Goal: Task Accomplishment & Management: Use online tool/utility

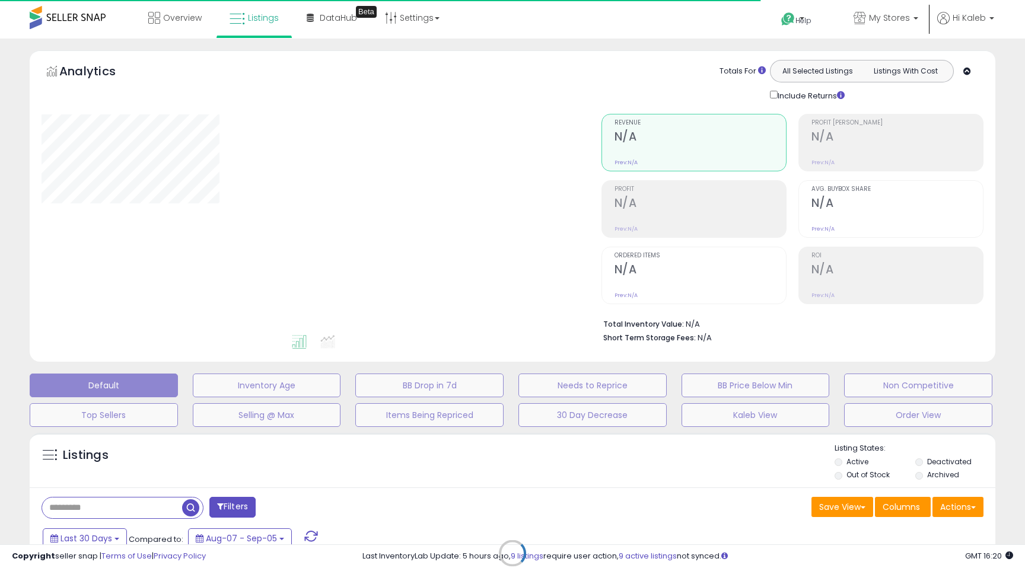
type input "**********"
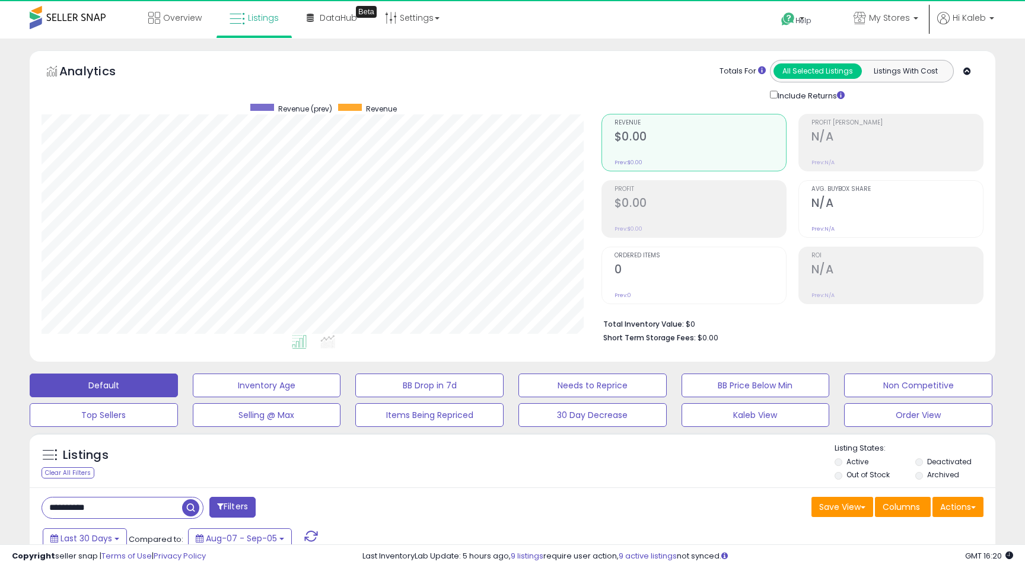
scroll to position [243, 559]
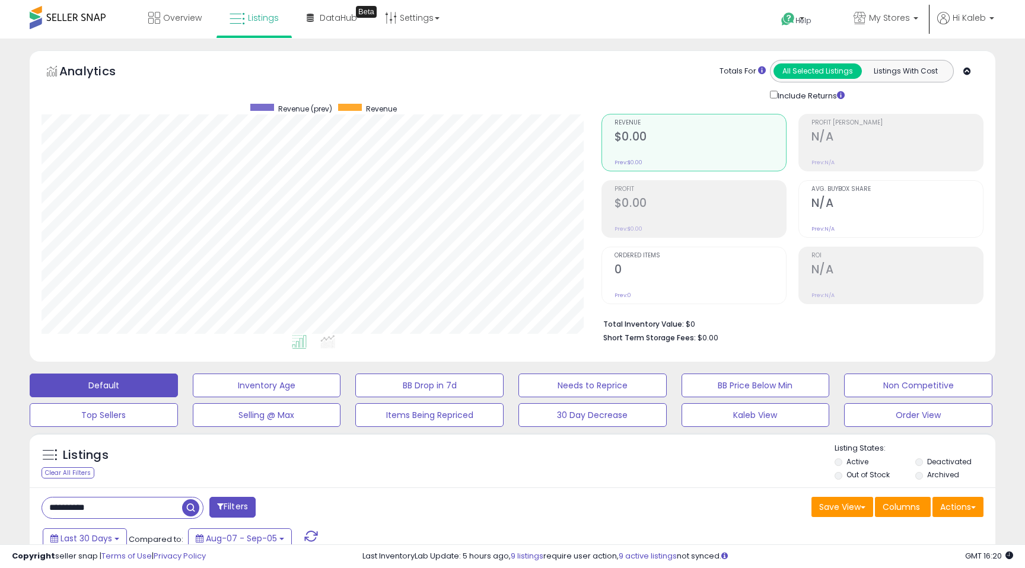
click at [121, 509] on input "**********" at bounding box center [112, 508] width 140 height 21
click at [659, 209] on h2 "$73,866" at bounding box center [699, 204] width 171 height 16
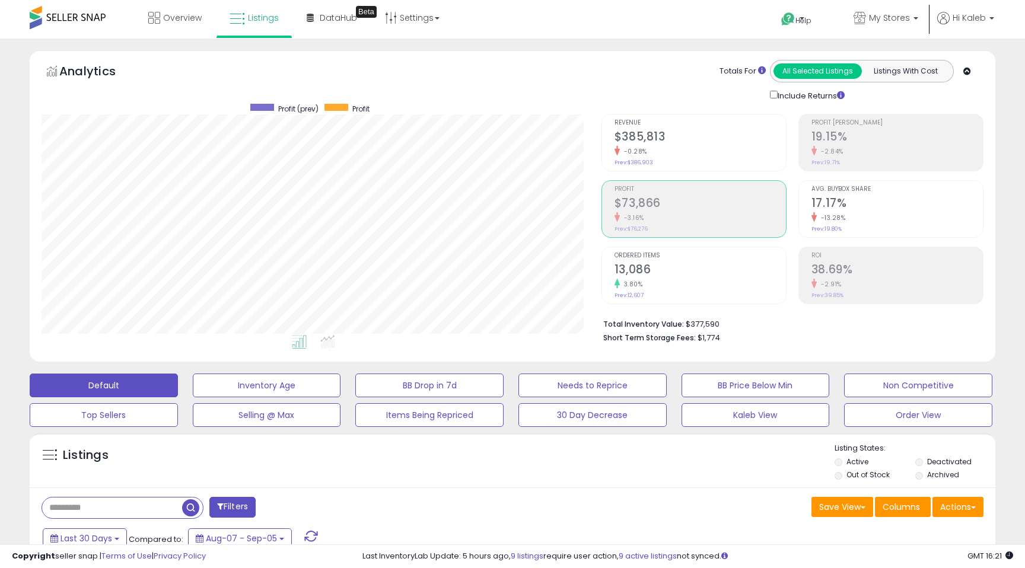
click at [646, 268] on h2 "13,086" at bounding box center [699, 271] width 171 height 16
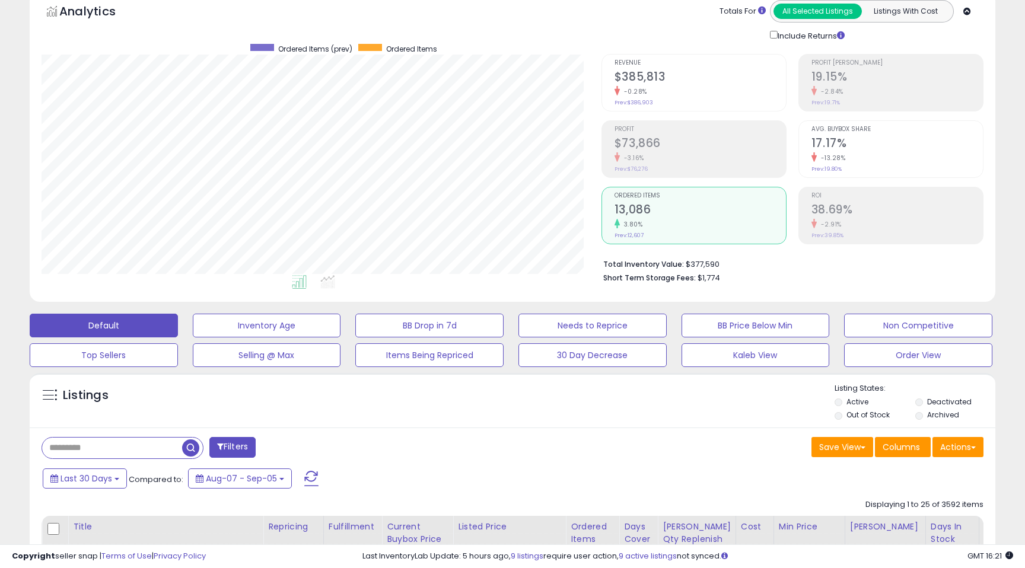
scroll to position [0, 0]
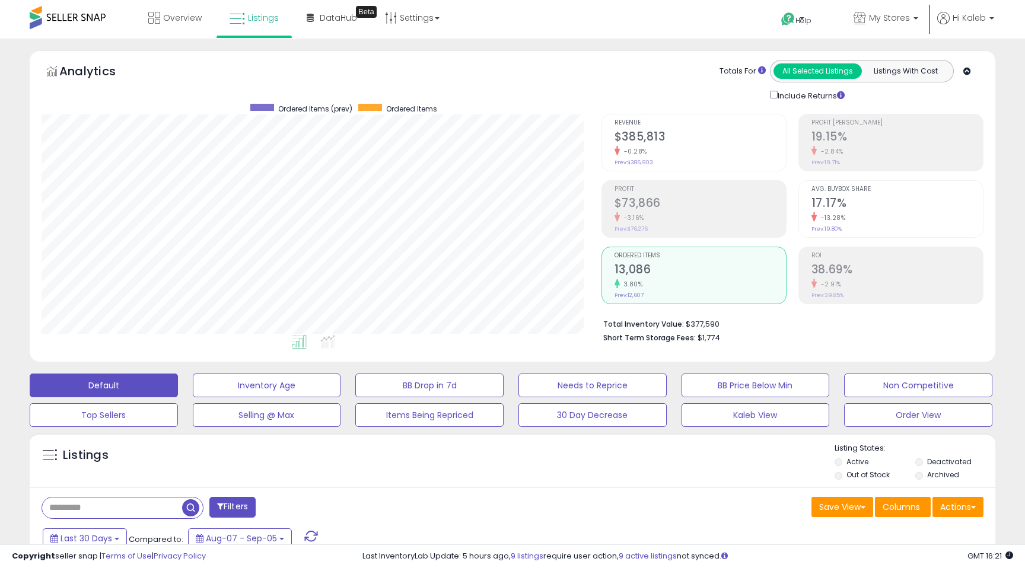
click at [637, 212] on div "-3.16%" at bounding box center [699, 217] width 171 height 11
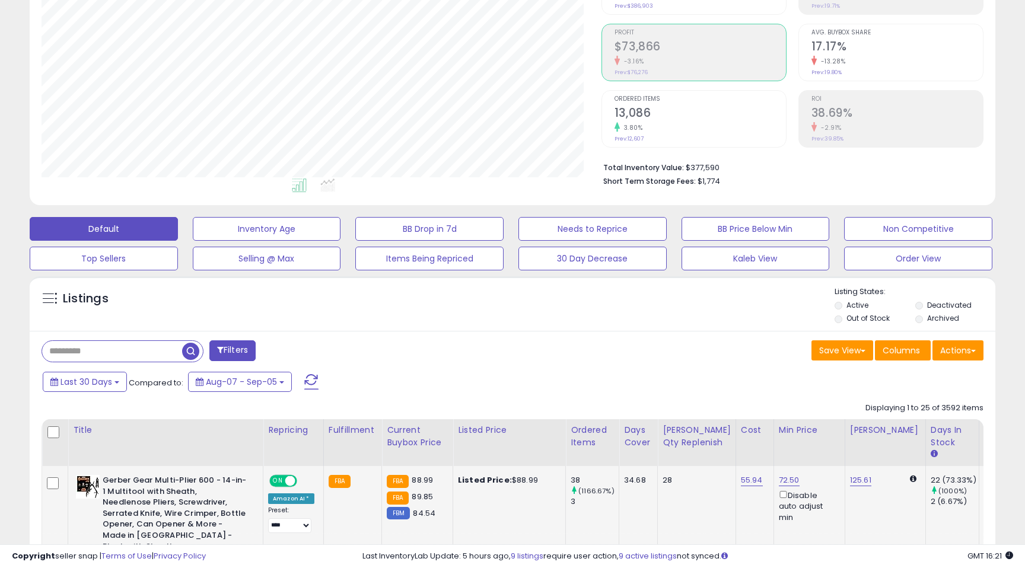
scroll to position [70, 0]
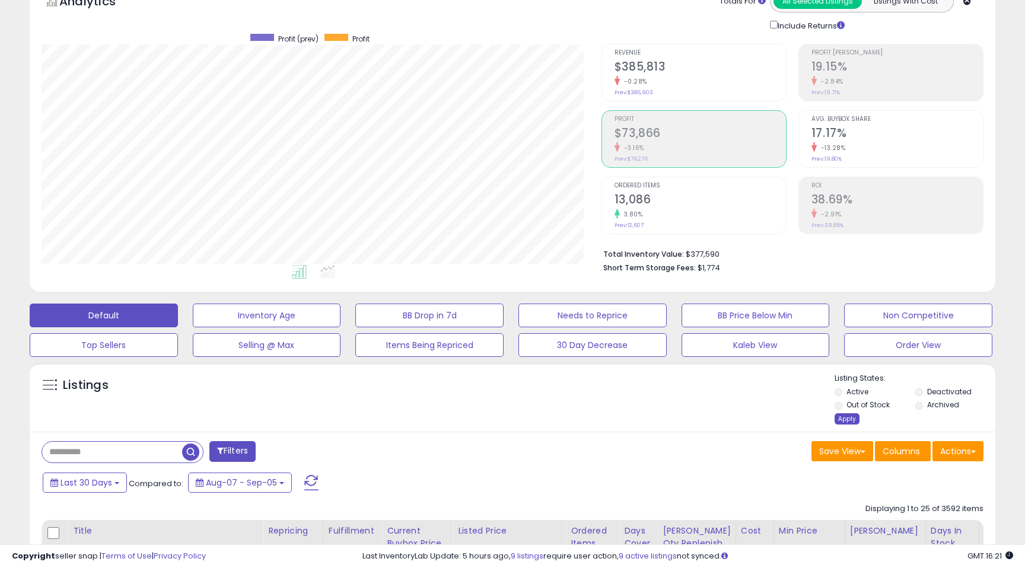
click at [844, 422] on div "Apply" at bounding box center [846, 418] width 25 height 11
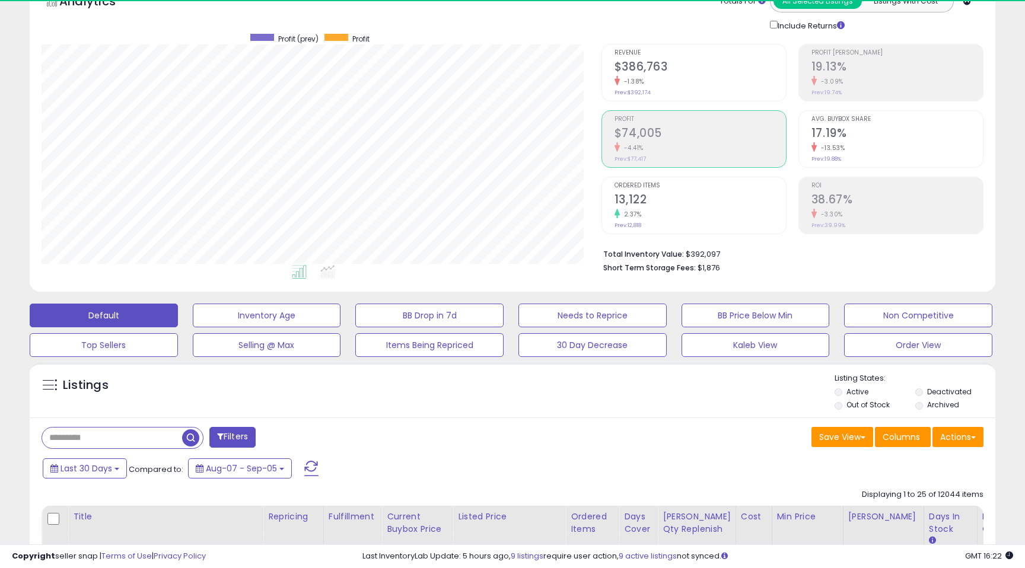
scroll to position [243, 559]
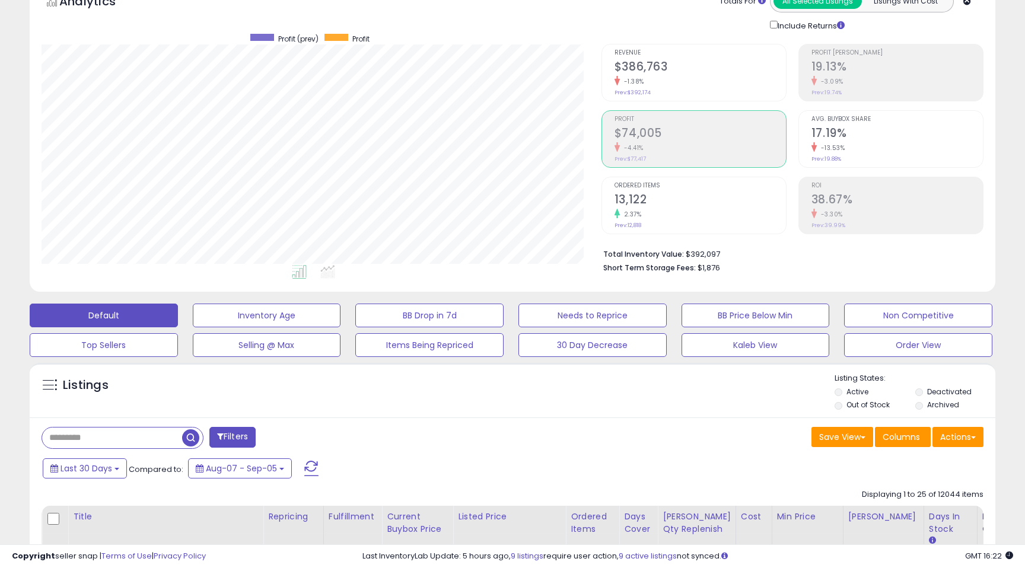
click at [696, 155] on div "Profit $74,005 -4.41% Prev: $77,417" at bounding box center [699, 137] width 171 height 53
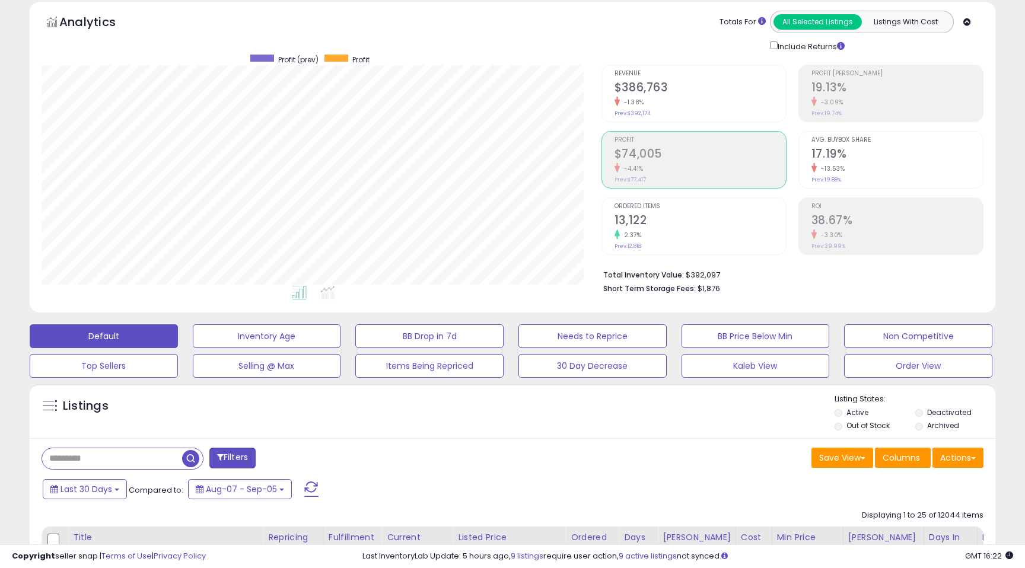
scroll to position [0, 0]
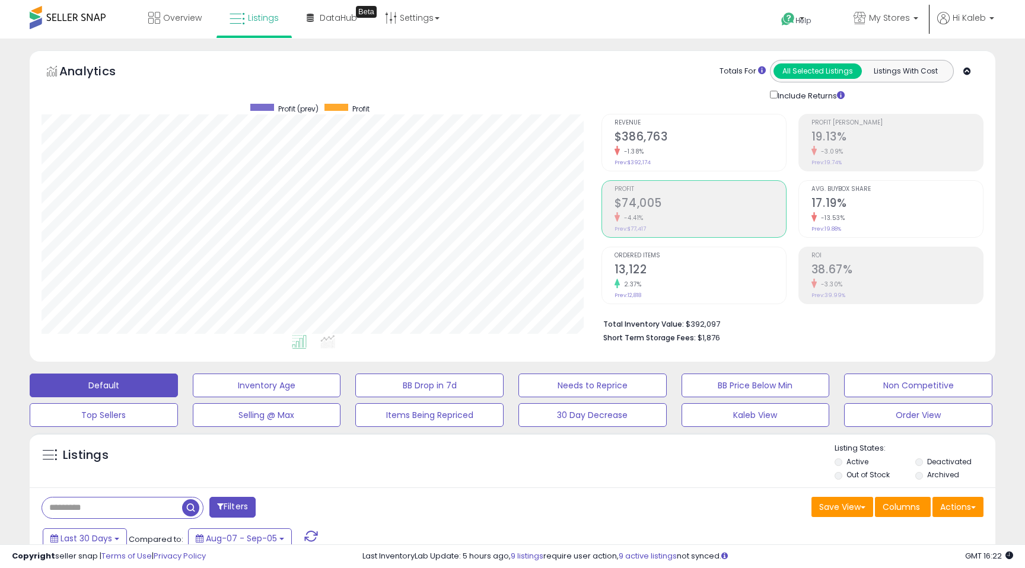
click at [636, 207] on h2 "$74,005" at bounding box center [699, 204] width 171 height 16
click at [646, 282] on div "2.37%" at bounding box center [699, 284] width 171 height 11
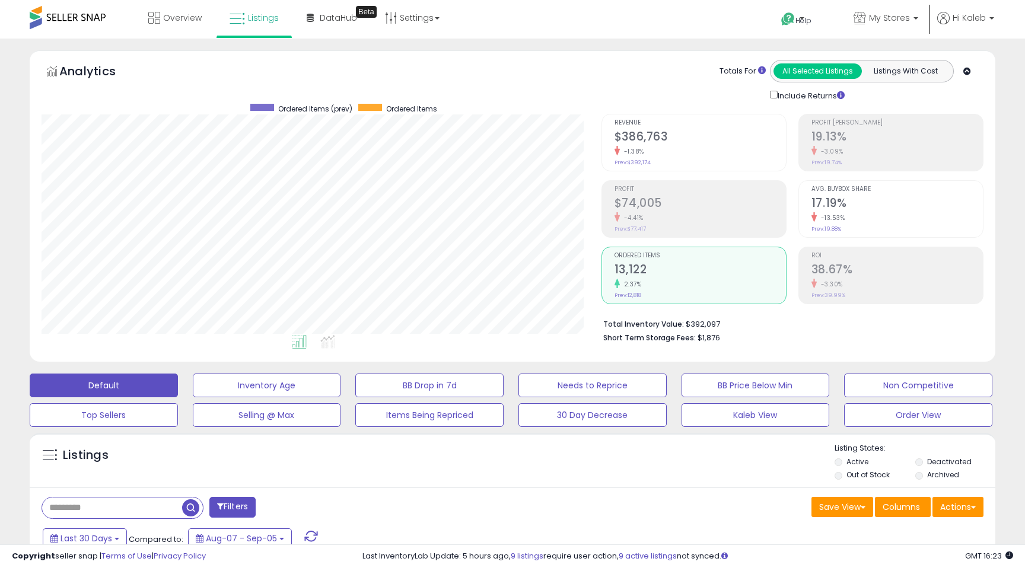
click at [659, 201] on h2 "$74,005" at bounding box center [699, 204] width 171 height 16
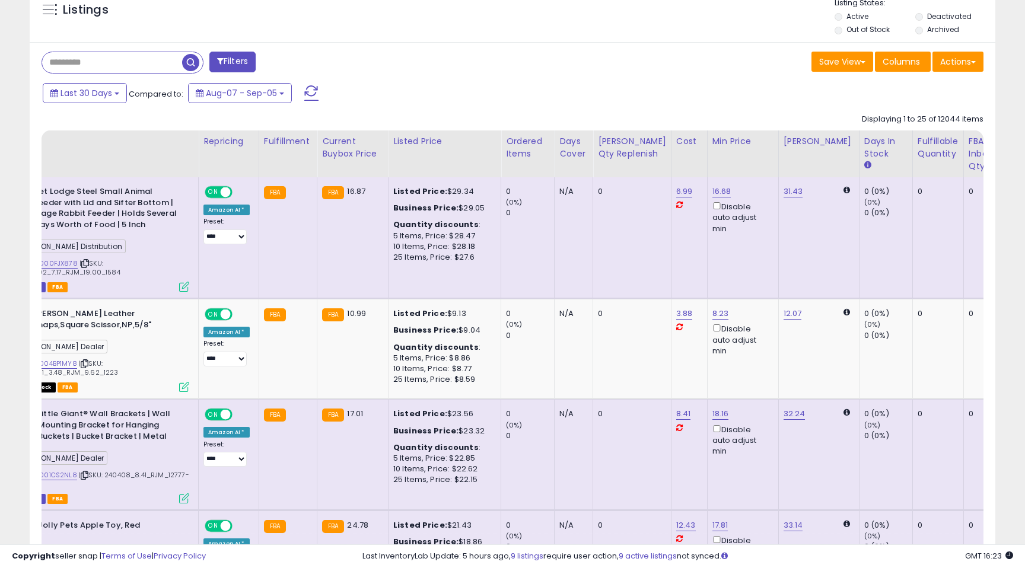
scroll to position [0, 66]
click at [916, 157] on div "Fulfillable Quantity" at bounding box center [936, 147] width 41 height 25
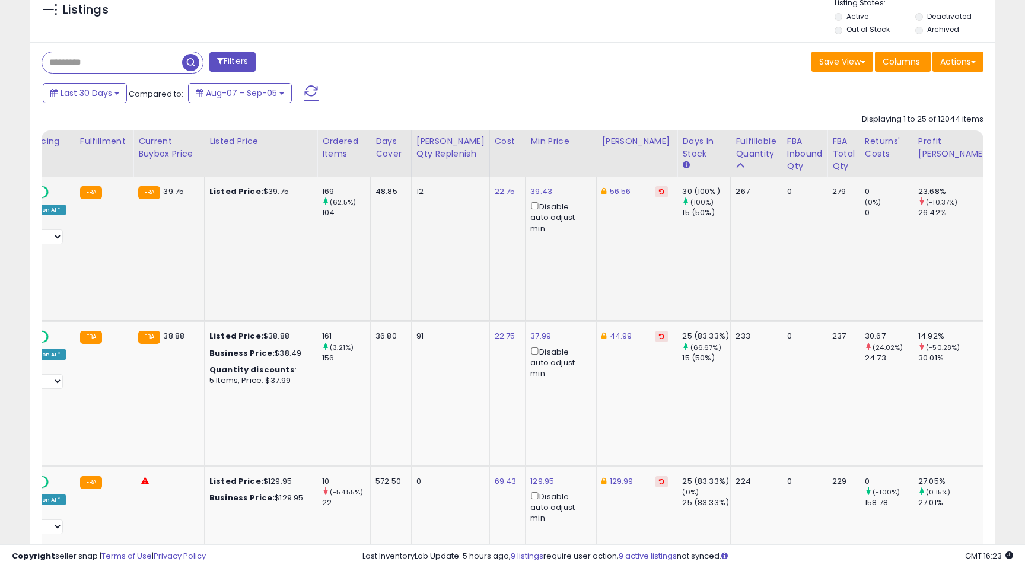
scroll to position [0, 0]
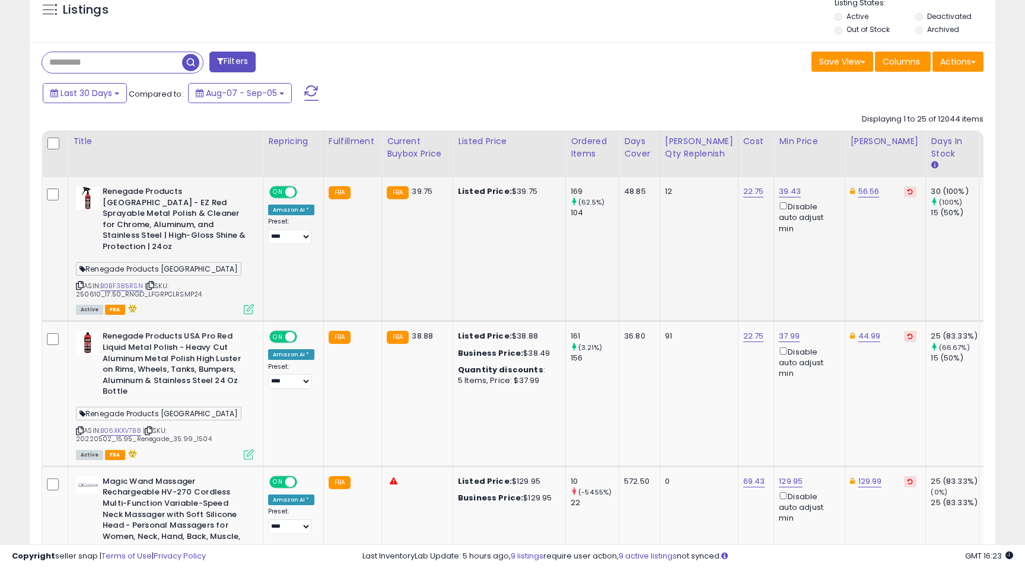
click at [248, 304] on icon at bounding box center [249, 309] width 10 height 10
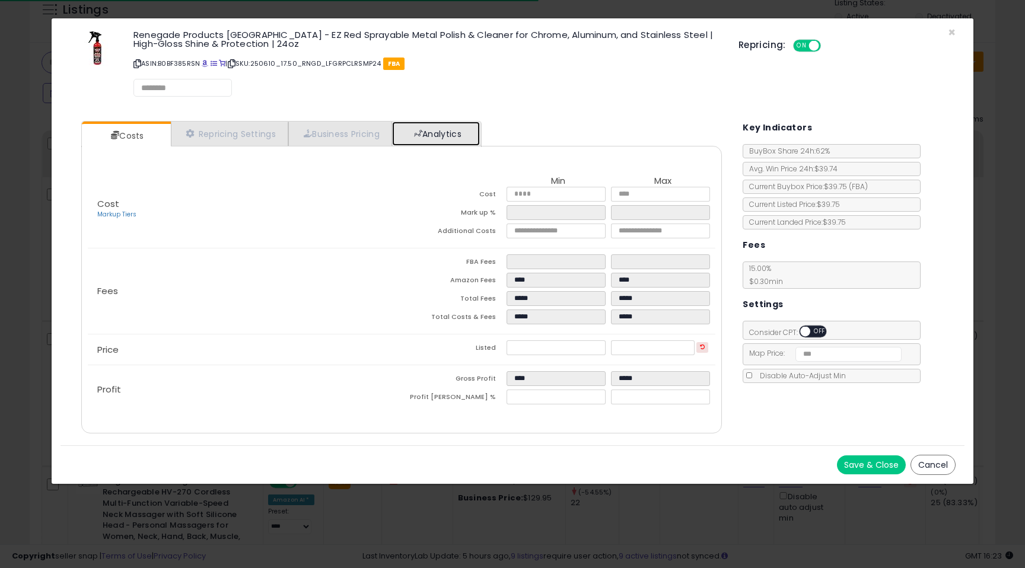
click at [455, 123] on link "Analytics" at bounding box center [436, 134] width 88 height 24
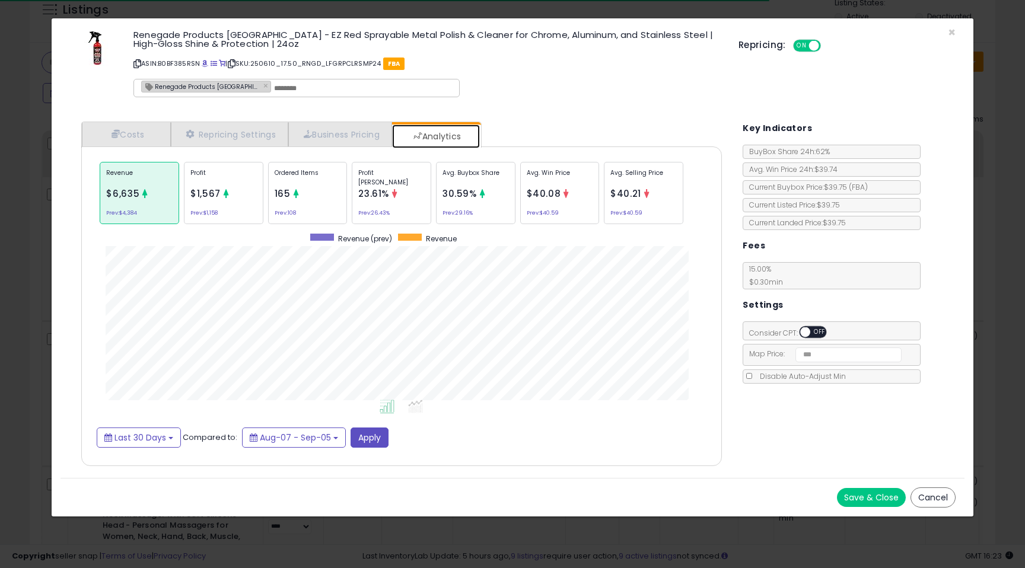
scroll to position [365, 664]
click at [951, 33] on span "×" at bounding box center [952, 32] width 8 height 17
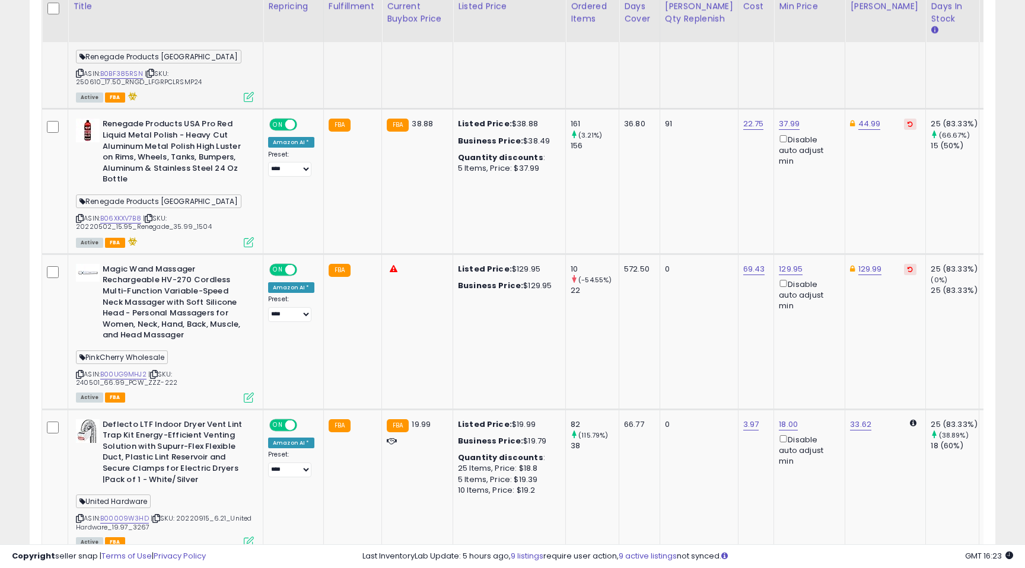
scroll to position [659, 0]
click at [245, 391] on icon at bounding box center [249, 396] width 10 height 10
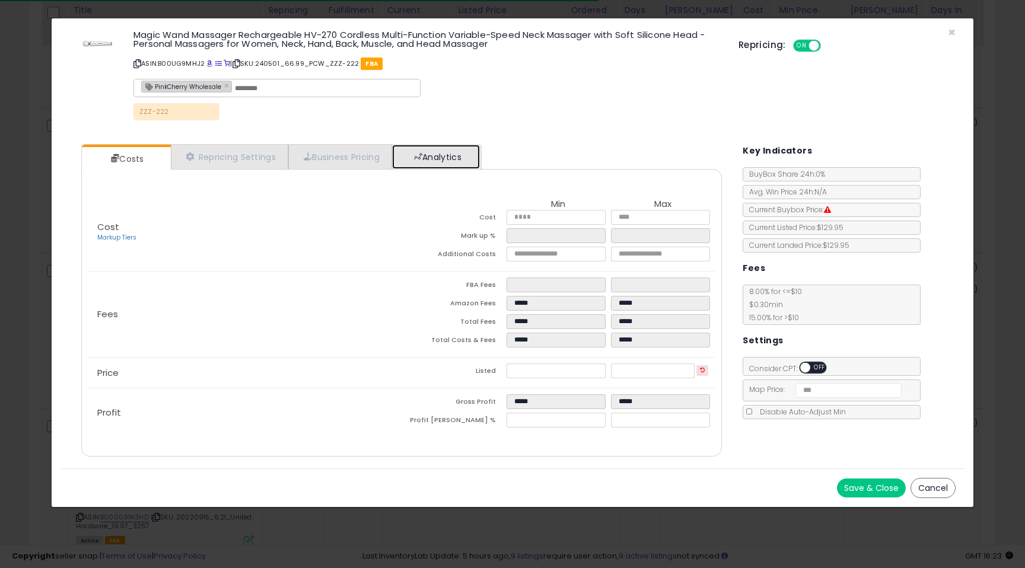
click at [454, 153] on link "Analytics" at bounding box center [436, 157] width 88 height 24
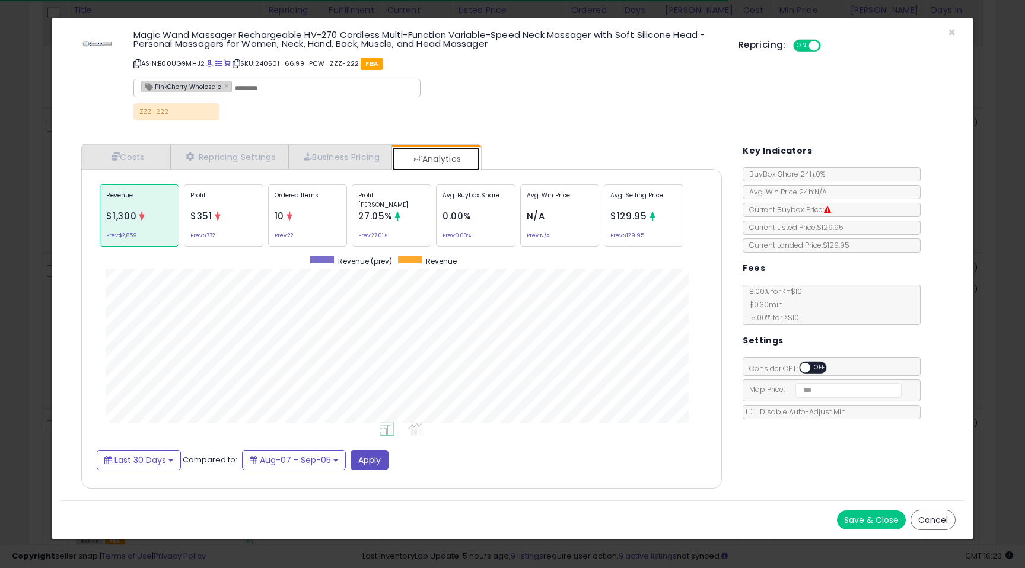
scroll to position [0, 0]
click at [273, 183] on div "Revenue $1,300 Prev: $2,859 Profit $351 Prev: $772 Ordered Items 10 Prev: 22 Pr…" at bounding box center [402, 215] width 610 height 69
click at [297, 222] on div "Ordered Items 10 Prev: 22" at bounding box center [307, 215] width 79 height 62
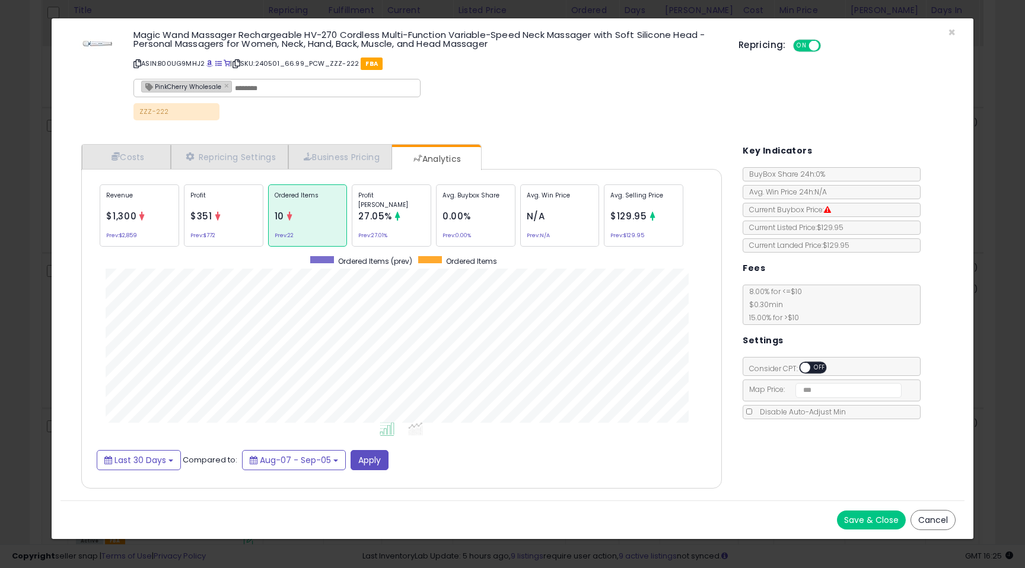
scroll to position [365, 664]
click at [949, 33] on span "×" at bounding box center [952, 32] width 8 height 17
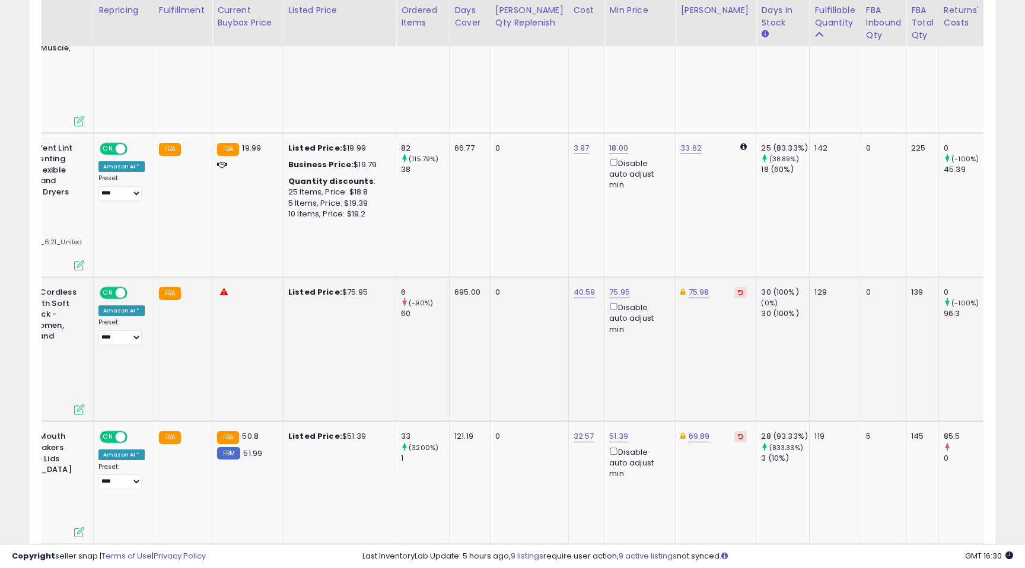
scroll to position [0, 0]
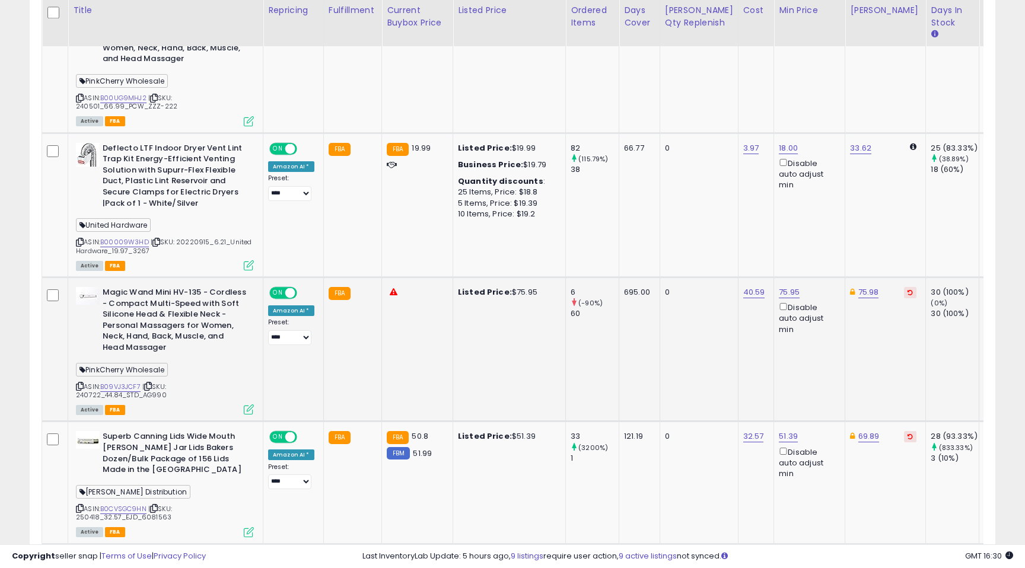
click at [248, 404] on icon at bounding box center [249, 409] width 10 height 10
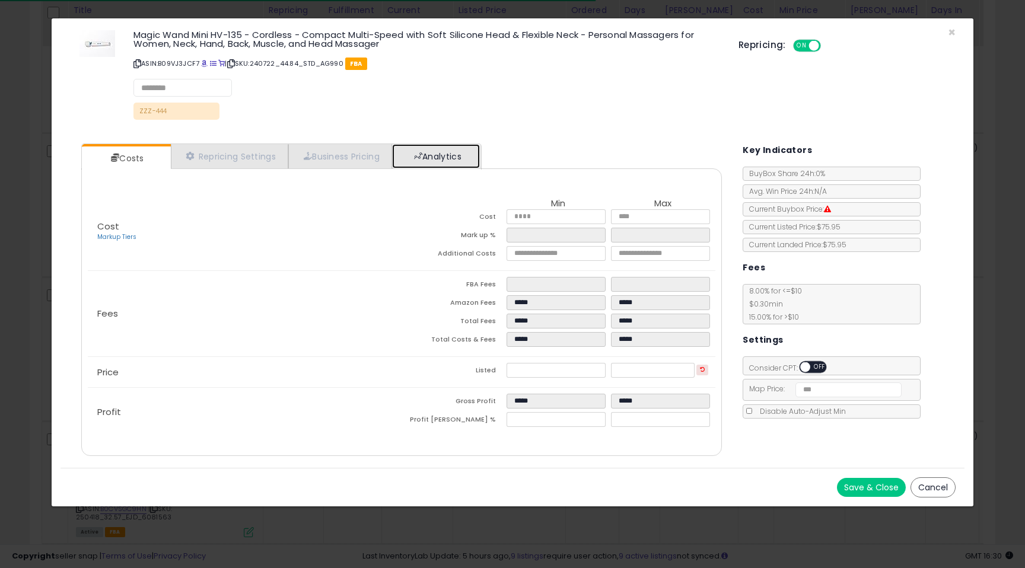
click at [458, 151] on link "Analytics" at bounding box center [436, 156] width 88 height 24
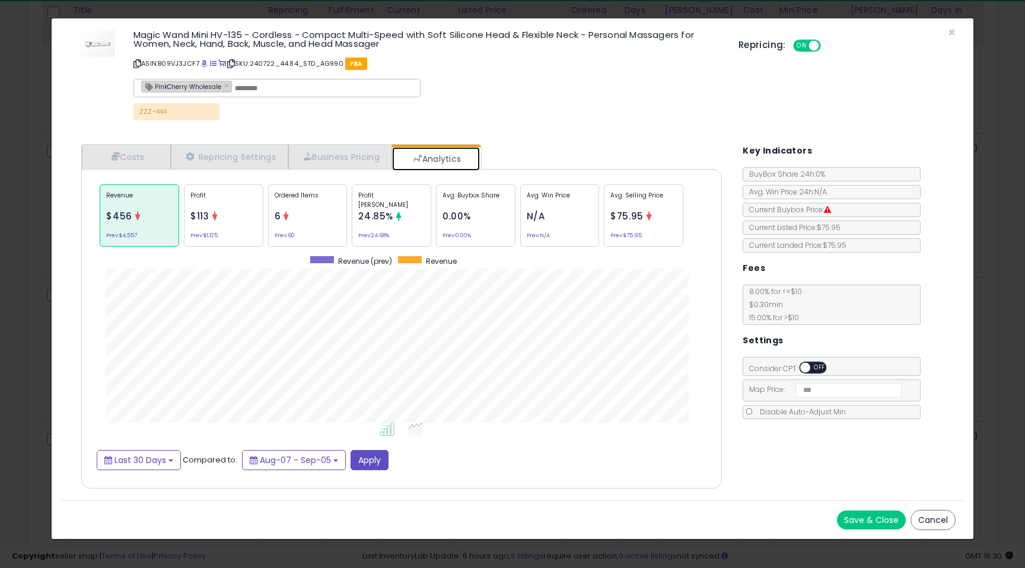
scroll to position [365, 664]
click at [952, 33] on span "×" at bounding box center [952, 32] width 8 height 17
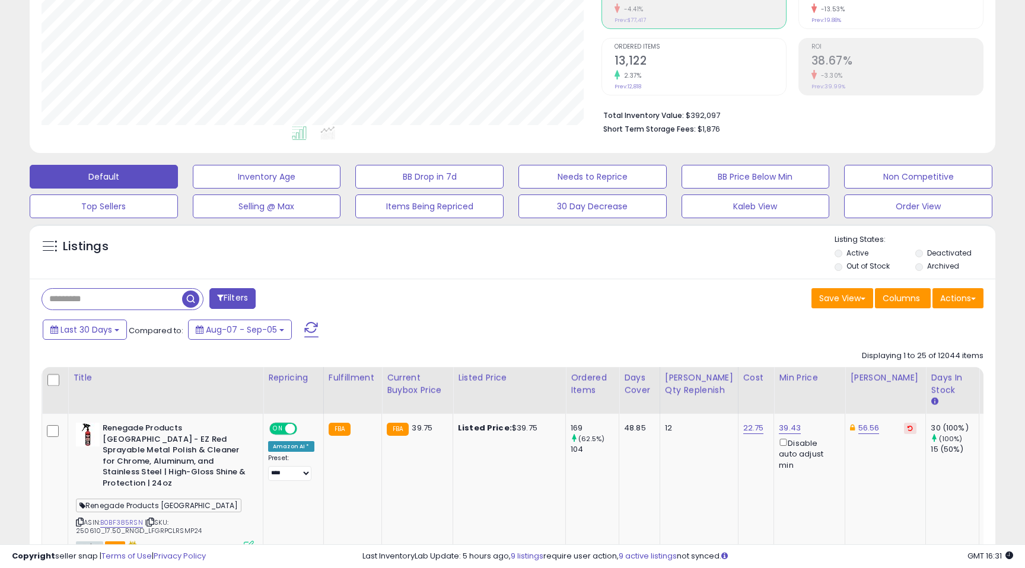
scroll to position [228, 0]
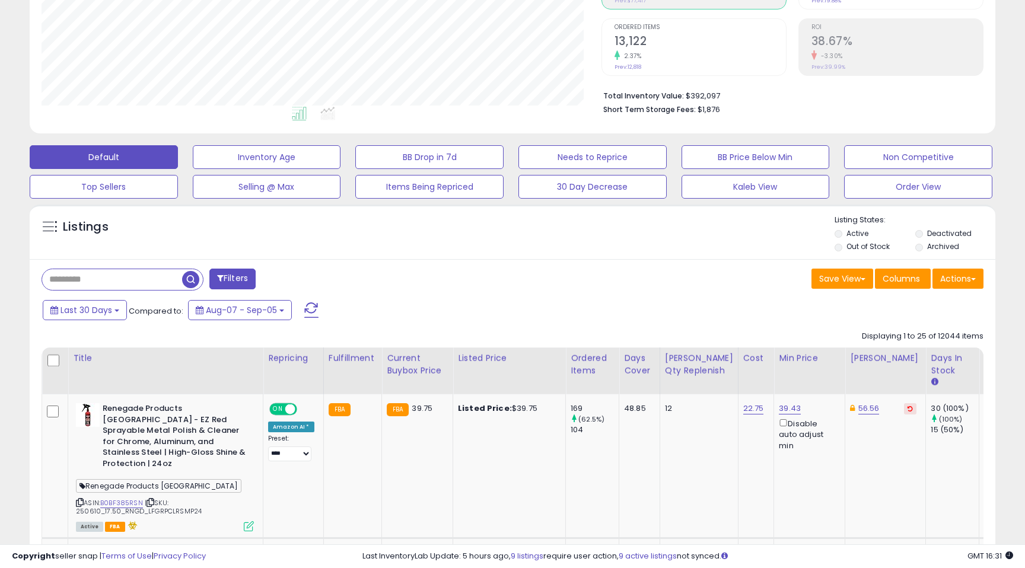
click at [107, 279] on input "text" at bounding box center [112, 279] width 140 height 21
type input "********"
click at [292, 279] on button "button" at bounding box center [283, 278] width 21 height 18
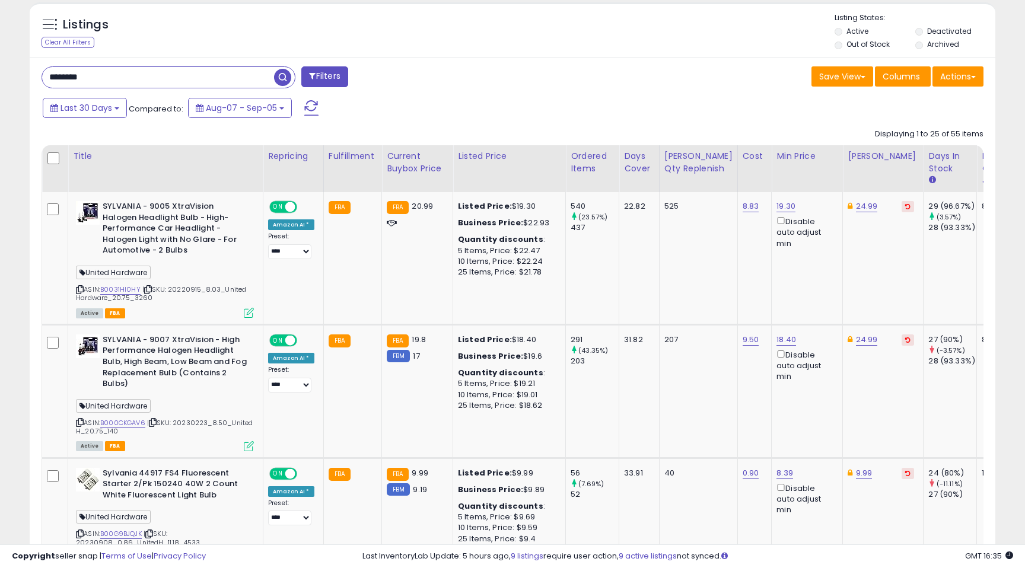
scroll to position [0, 0]
